Goal: Find contact information: Find contact information

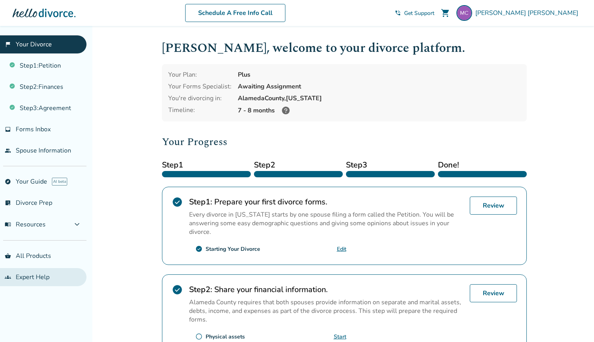
click at [37, 275] on link "groups Expert Help" at bounding box center [43, 277] width 87 height 18
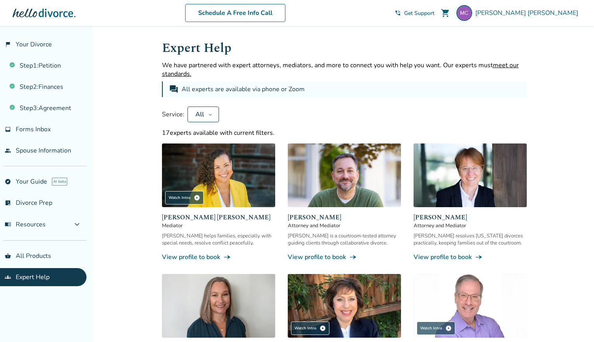
click at [212, 110] on button "All" at bounding box center [203, 115] width 31 height 16
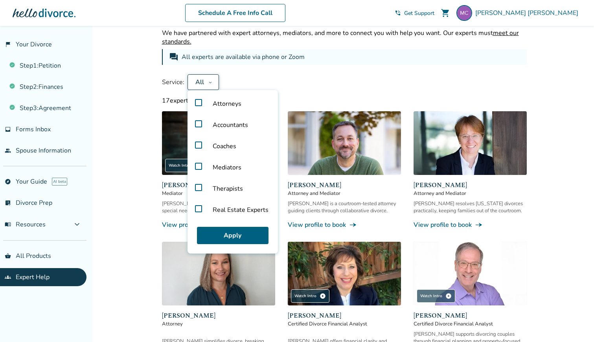
scroll to position [34, 0]
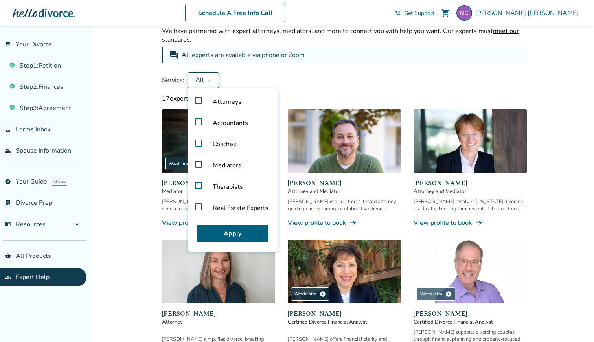
click at [198, 205] on label "Real Estate Experts" at bounding box center [233, 207] width 84 height 21
click at [213, 232] on button "Apply" at bounding box center [233, 233] width 72 height 17
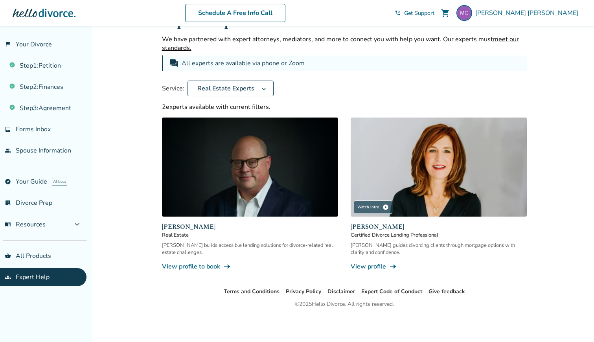
click at [210, 87] on span "Real Estate Experts" at bounding box center [225, 88] width 63 height 9
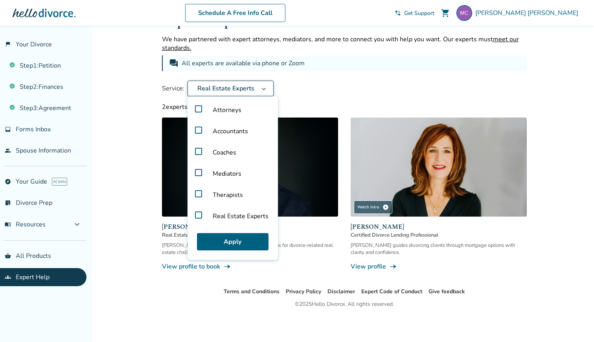
click at [199, 216] on label "Real Estate Experts" at bounding box center [233, 216] width 84 height 21
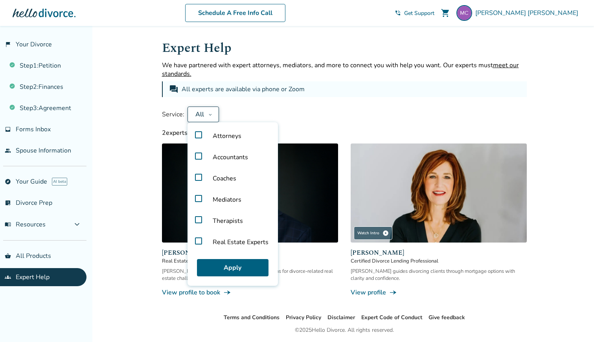
click at [249, 101] on div "Expert Help We have partnered with expert attorneys, mediators, and more to con…" at bounding box center [344, 168] width 365 height 258
click at [212, 137] on span "Attorneys" at bounding box center [226, 135] width 41 height 21
click at [214, 153] on span "Accountants" at bounding box center [230, 157] width 48 height 21
click at [215, 269] on button "Apply" at bounding box center [233, 267] width 72 height 17
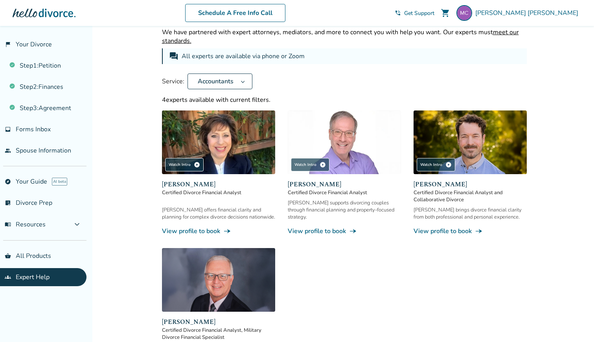
scroll to position [35, 0]
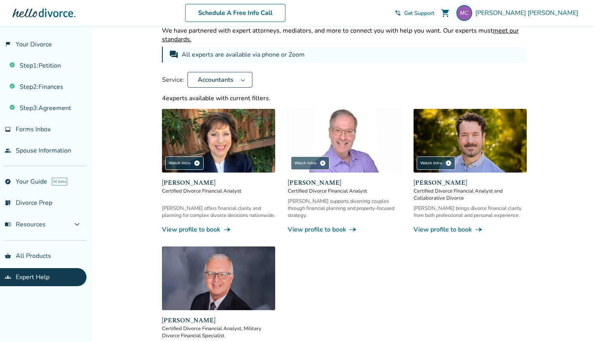
click at [310, 208] on div "[PERSON_NAME] supports divorcing couples through financial planning and propert…" at bounding box center [344, 208] width 113 height 21
click at [300, 230] on link "View profile to book line_end_arrow_notch" at bounding box center [344, 229] width 113 height 9
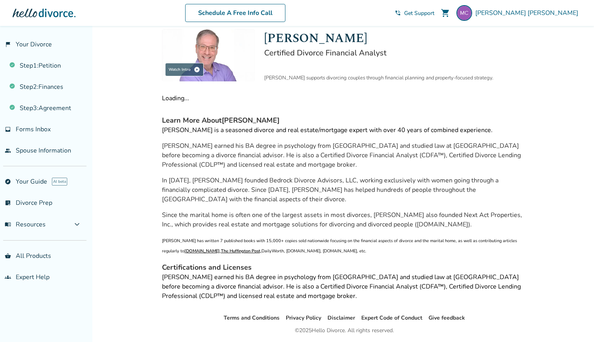
scroll to position [35, 0]
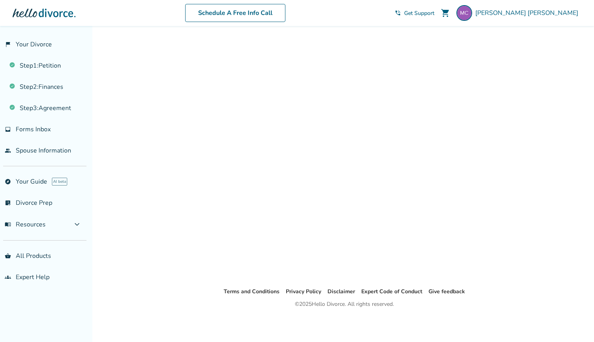
scroll to position [34, 0]
